Goal: Task Accomplishment & Management: Complete application form

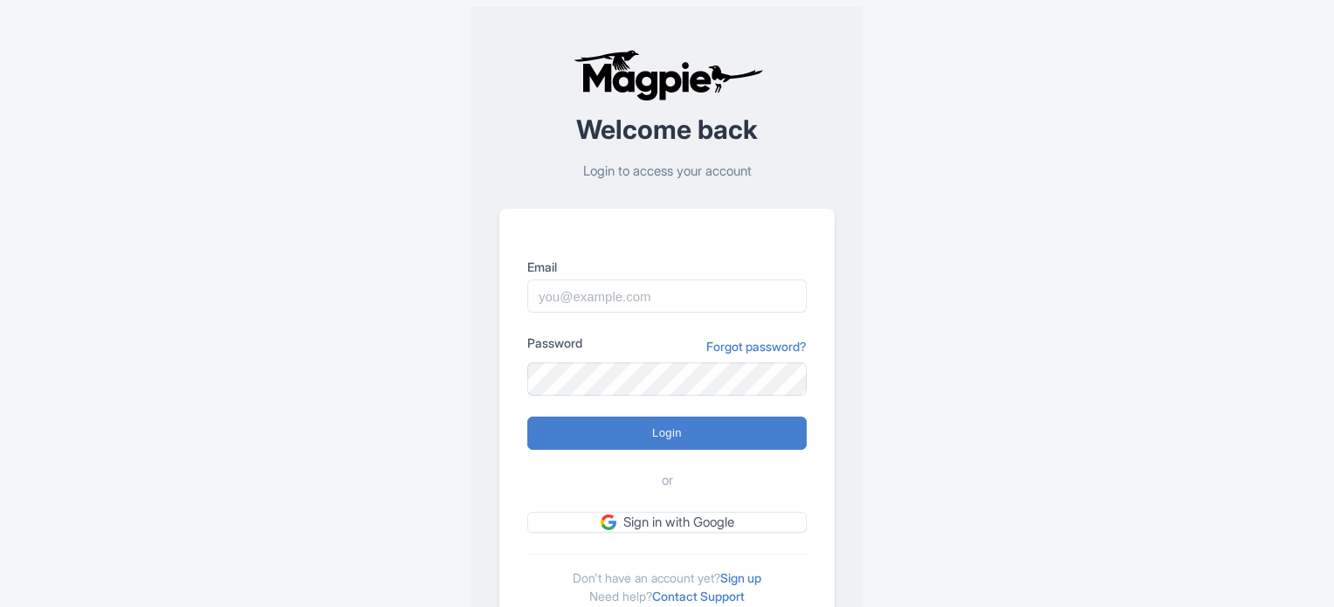
scroll to position [73, 0]
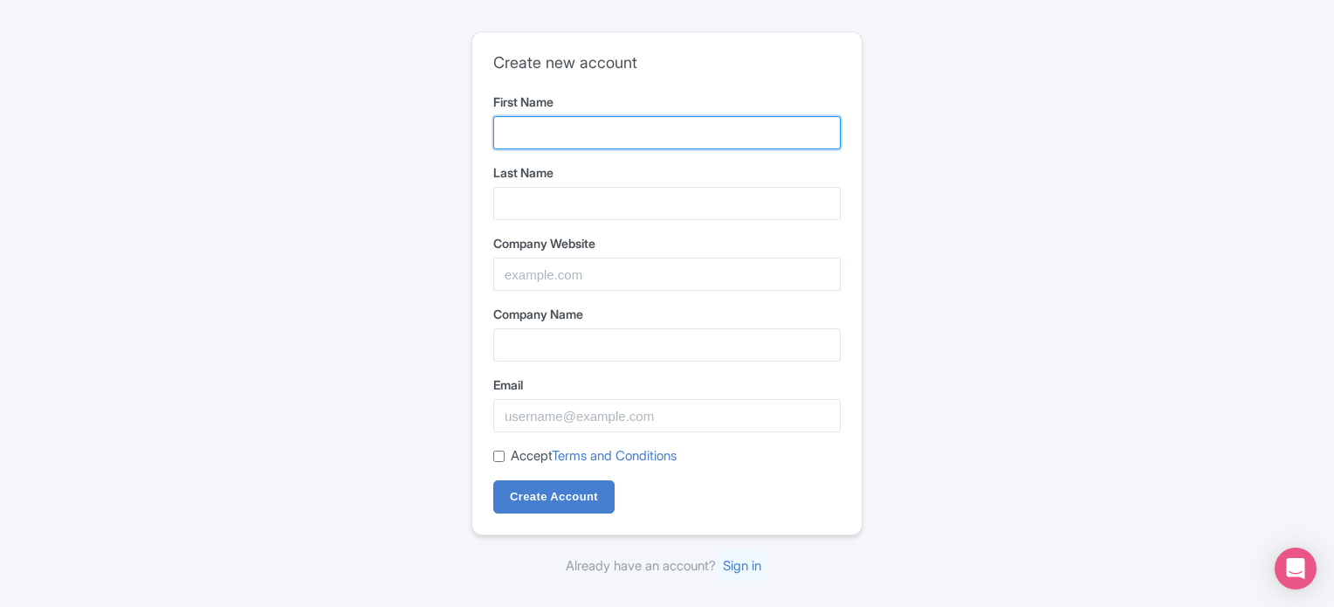
click at [536, 145] on input "First Name" at bounding box center [666, 132] width 347 height 33
type input "The Shade"
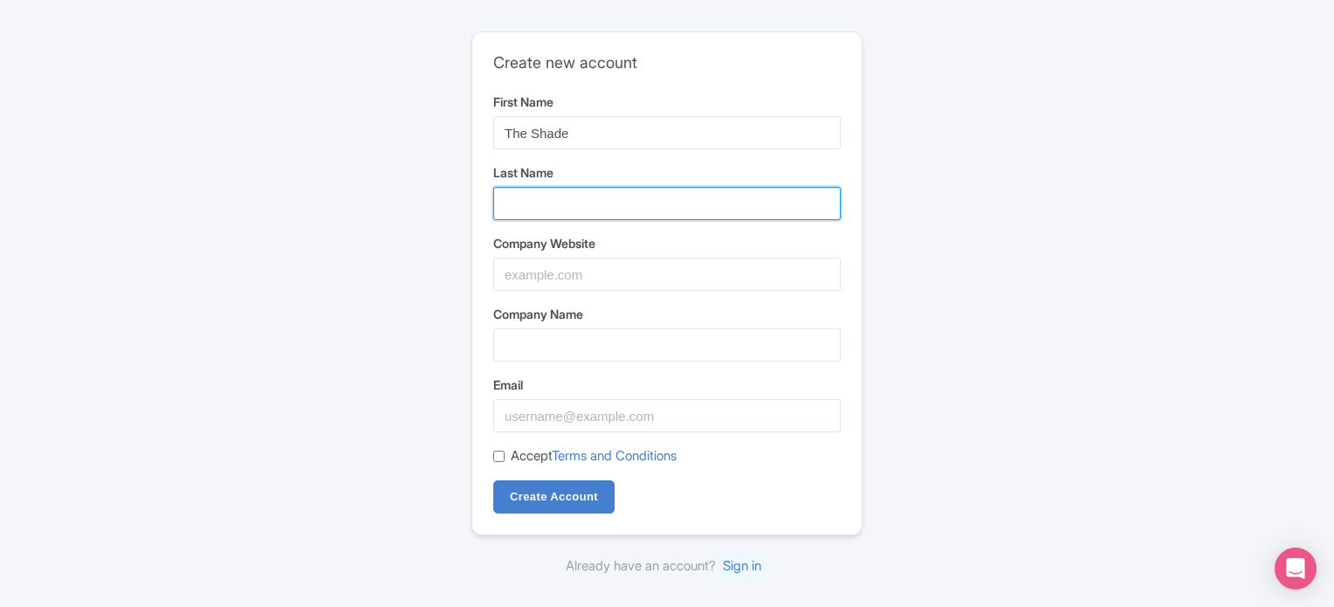
click at [573, 205] on input "Last Name" at bounding box center [666, 203] width 347 height 33
type input "Home"
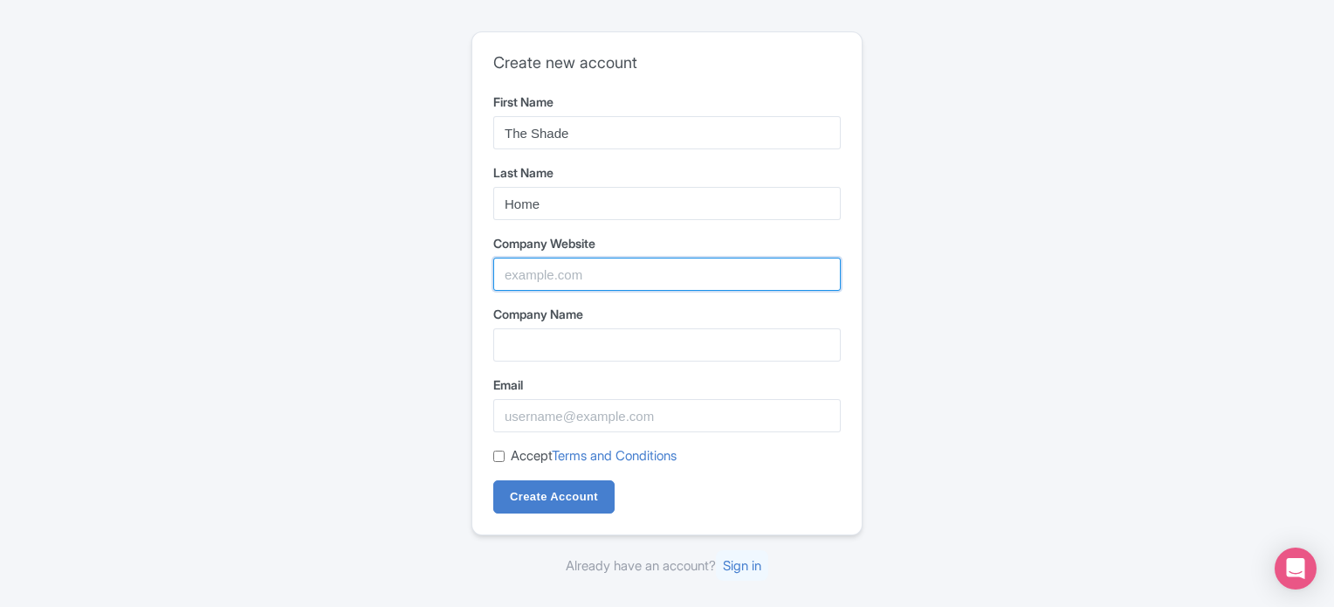
click at [587, 265] on input "Company Website" at bounding box center [666, 274] width 347 height 33
type input "https://theshadehome.com"
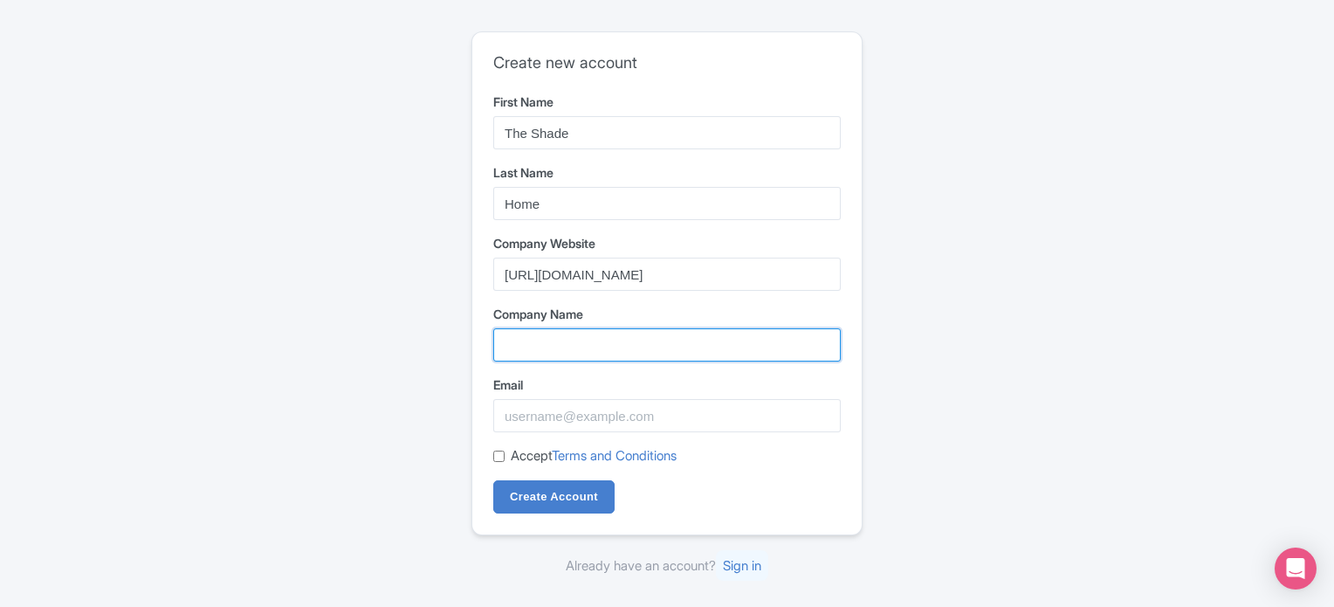
click at [618, 329] on input "Company Name" at bounding box center [666, 344] width 347 height 33
type input "Shade Homes"
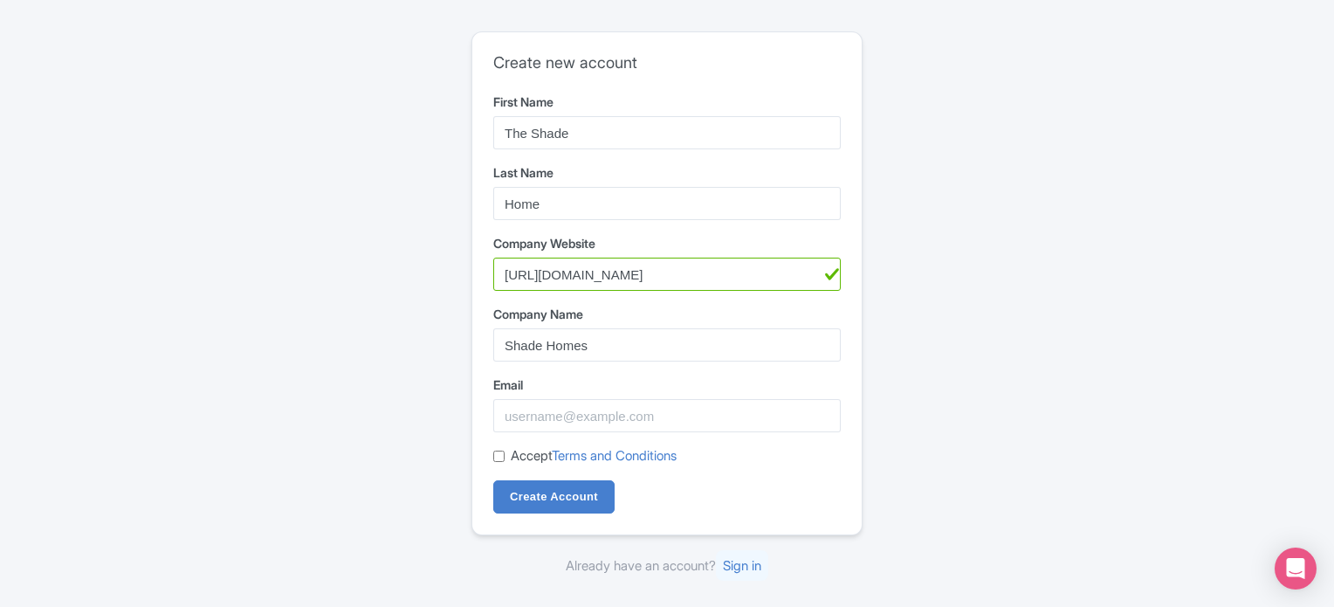
click at [618, 389] on label "Email" at bounding box center [666, 384] width 347 height 18
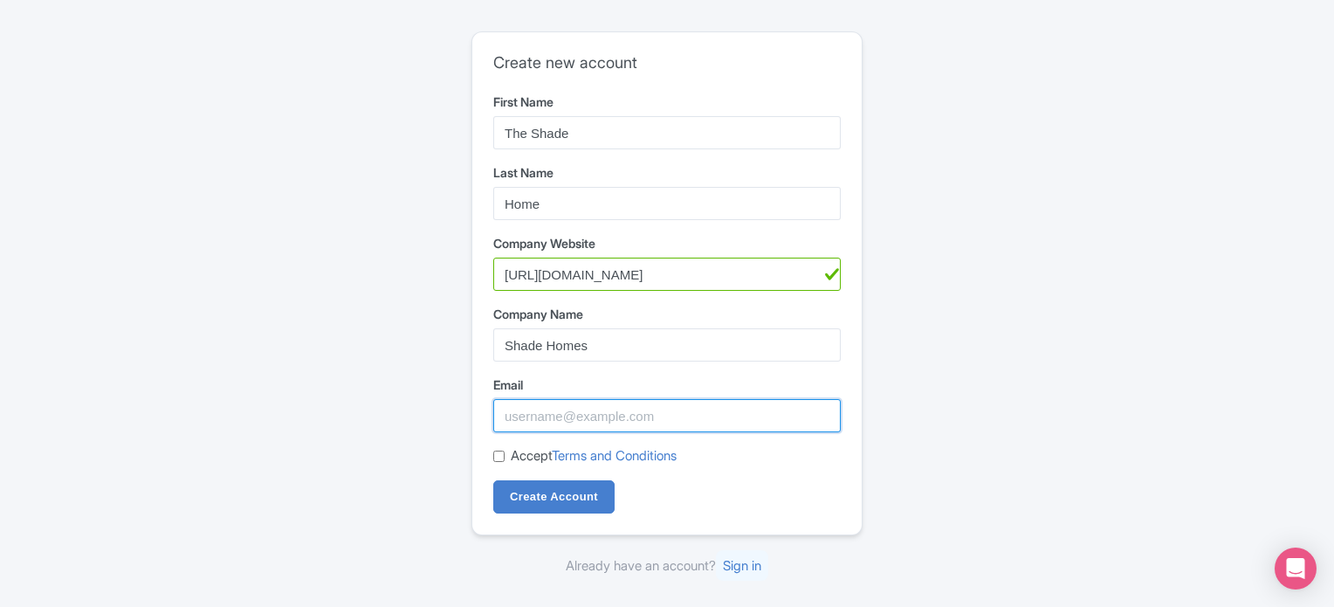
click at [618, 399] on input "Email" at bounding box center [666, 415] width 347 height 33
click at [619, 411] on input "Email" at bounding box center [666, 415] width 347 height 33
type input "theshadehome.marketing@gmail.com"
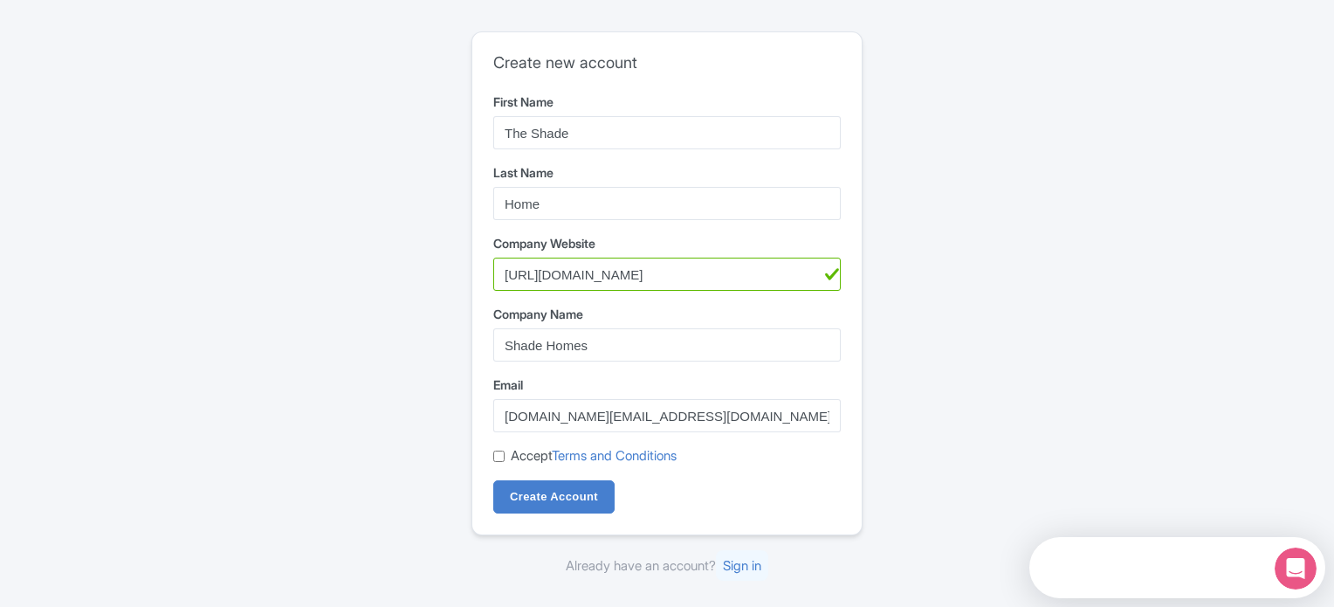
click at [558, 460] on link "Terms and Conditions" at bounding box center [614, 455] width 125 height 17
click at [524, 453] on label "Accept Terms and Conditions" at bounding box center [594, 456] width 166 height 20
click at [505, 453] on input "Accept Terms and Conditions" at bounding box center [498, 455] width 11 height 11
checkbox input "true"
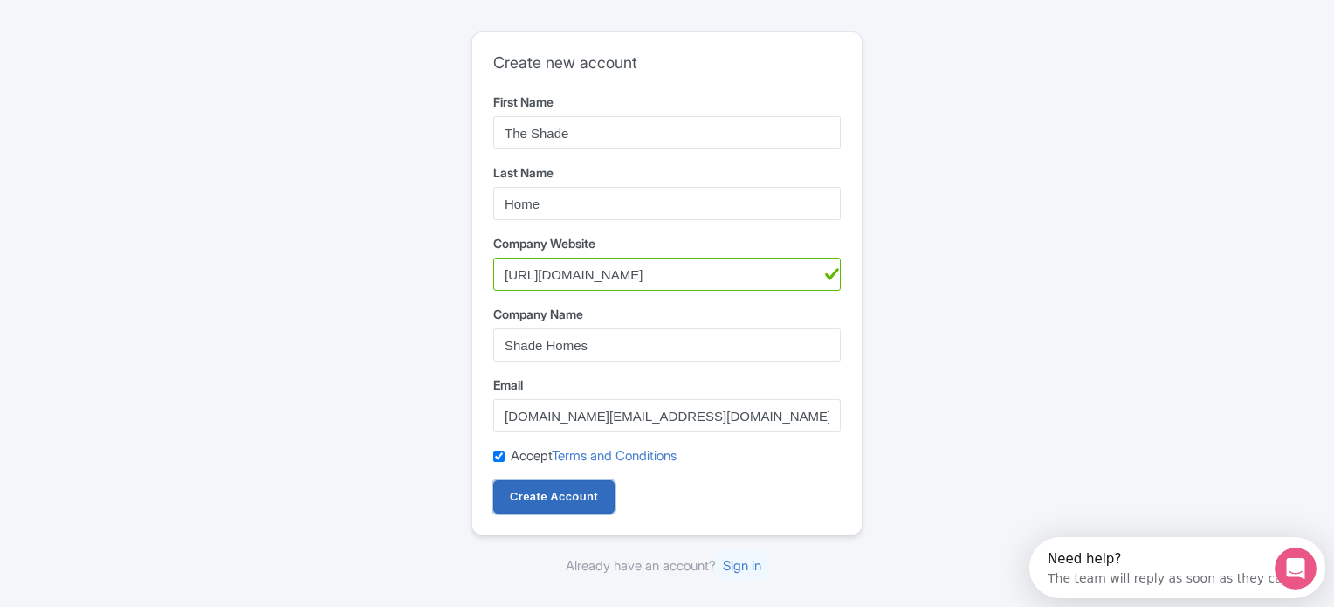
click at [539, 491] on input "Create Account" at bounding box center [553, 496] width 121 height 33
